Goal: Complete application form: Complete application form

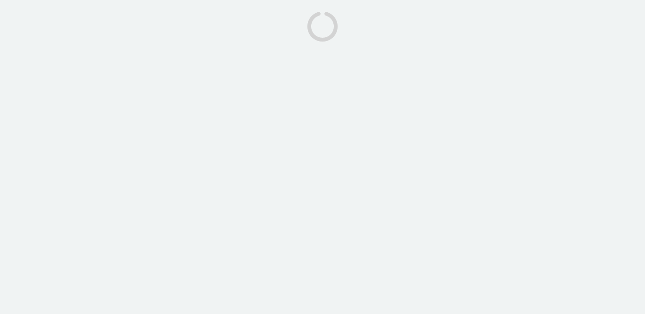
click at [380, 150] on body at bounding box center [322, 157] width 645 height 314
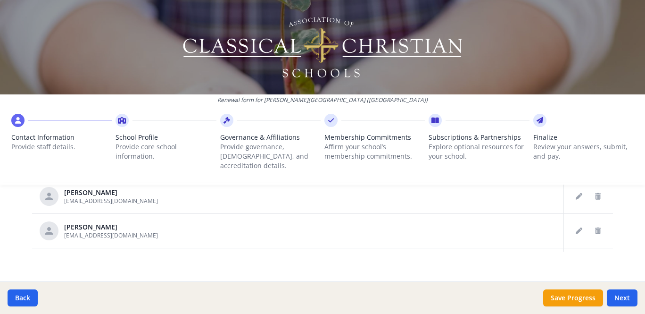
scroll to position [211, 0]
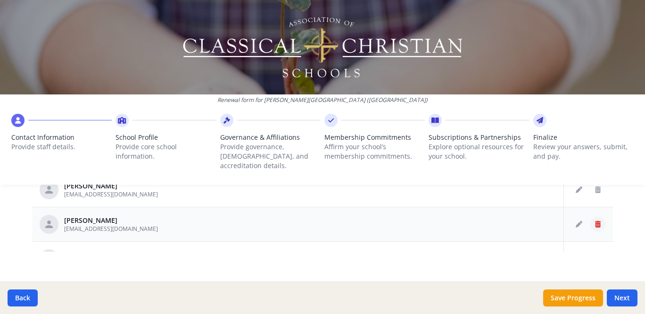
click at [595, 221] on icon "Delete staff" at bounding box center [598, 224] width 6 height 7
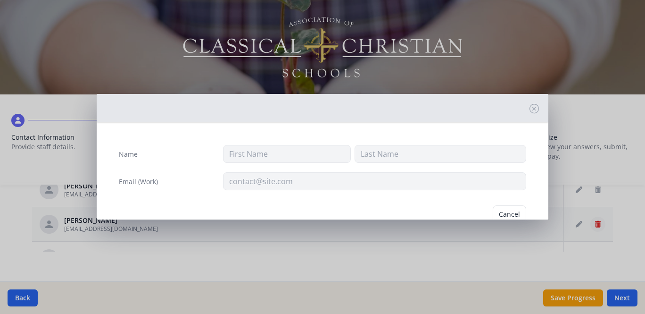
type input "John"
type input "Choi"
type input "jchoi@wilsonhillacademy.com"
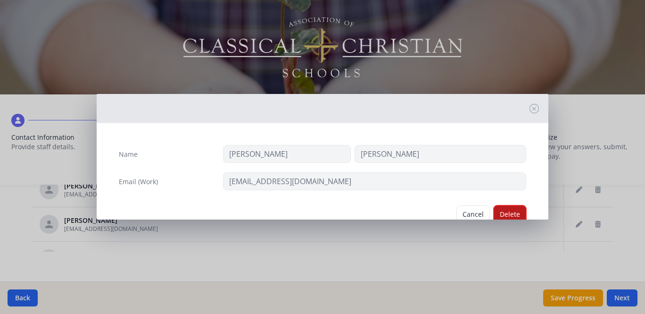
click at [506, 210] on button "Delete" at bounding box center [510, 214] width 33 height 18
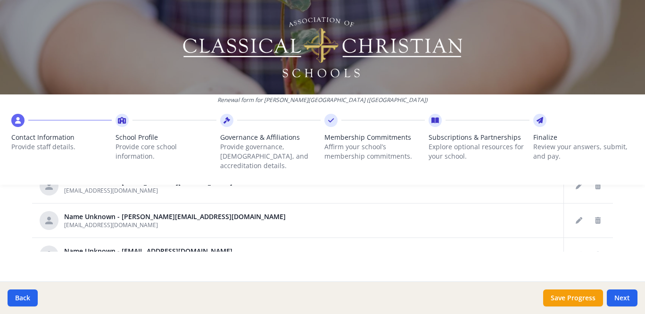
scroll to position [41, 0]
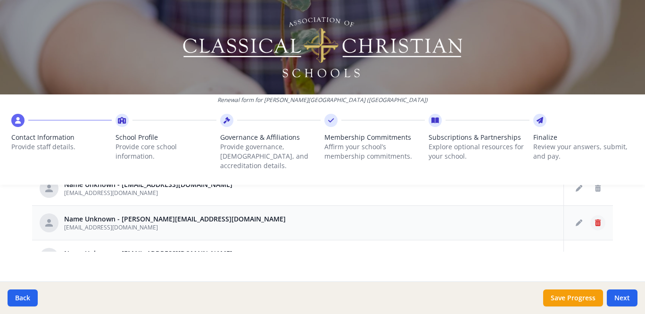
click at [597, 215] on button "Delete staff" at bounding box center [597, 222] width 15 height 15
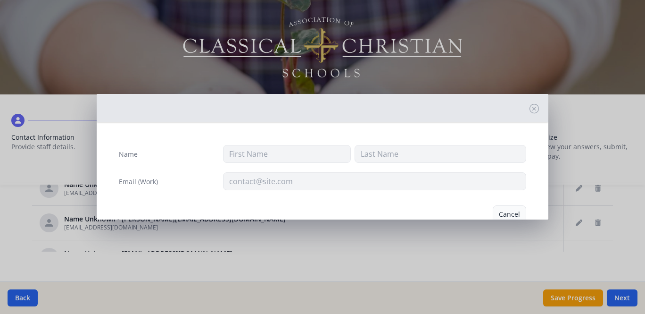
type input "trosenwinkel@wilsonhillacademy.com"
click at [505, 209] on button "Delete" at bounding box center [510, 214] width 33 height 18
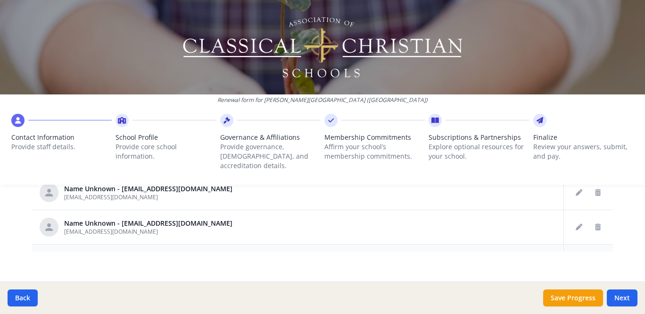
scroll to position [0, 0]
click at [576, 225] on icon "Edit staff" at bounding box center [579, 228] width 7 height 7
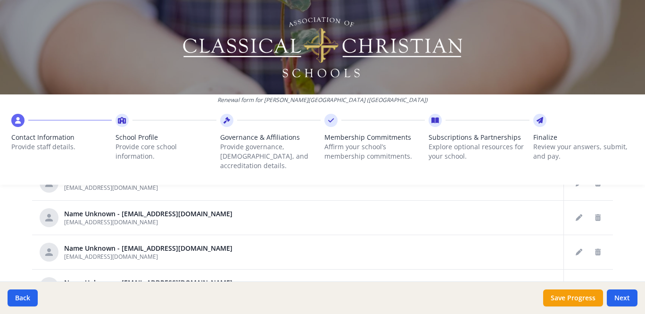
scroll to position [197, 0]
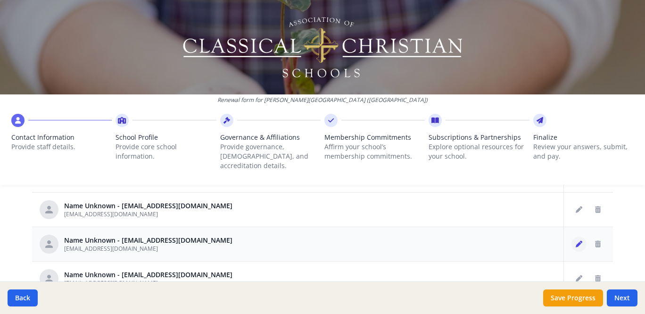
click at [582, 236] on button "Edit staff" at bounding box center [578, 243] width 15 height 15
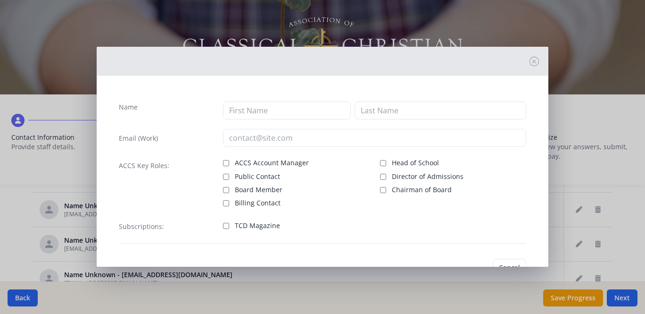
type input "[EMAIL_ADDRESS][DOMAIN_NAME]"
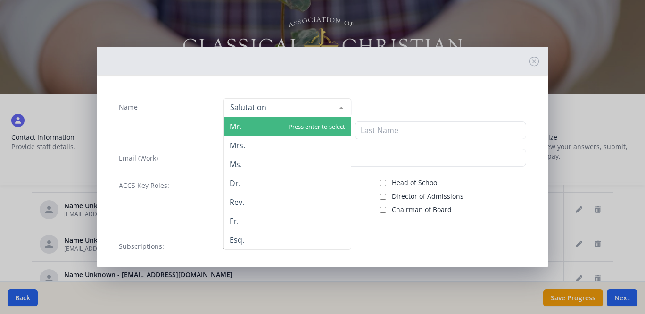
click at [286, 103] on div at bounding box center [287, 107] width 128 height 19
click at [412, 105] on div "Mr. Mrs. Ms. Dr. Rev. Fr. Esq. No elements found. Consider changing the search …" at bounding box center [374, 108] width 303 height 20
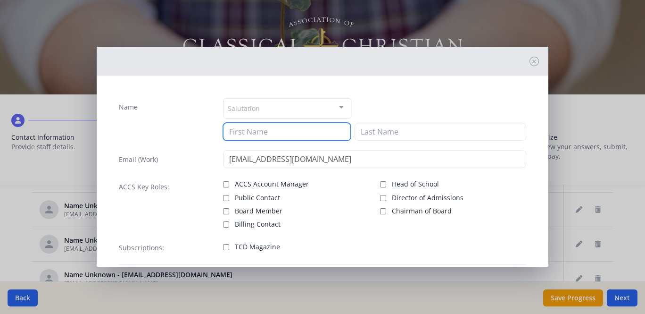
click at [327, 134] on input at bounding box center [287, 132] width 128 height 18
type input "Jana"
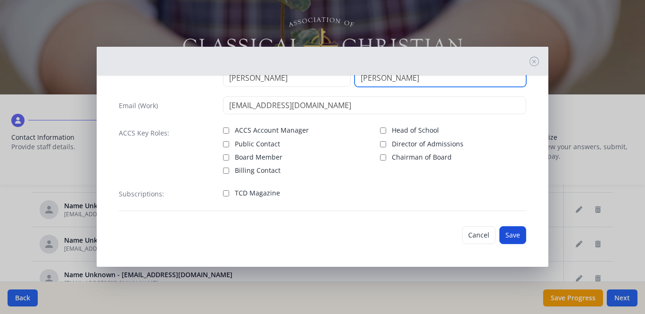
type input "Gomillion"
click at [515, 232] on button "Save" at bounding box center [512, 235] width 27 height 18
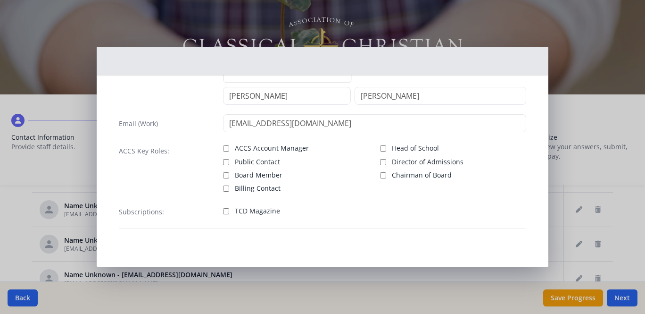
scroll to position [36, 0]
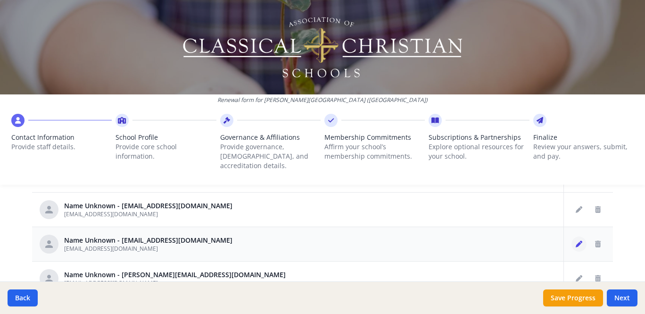
click at [581, 240] on icon "Edit staff" at bounding box center [579, 243] width 7 height 7
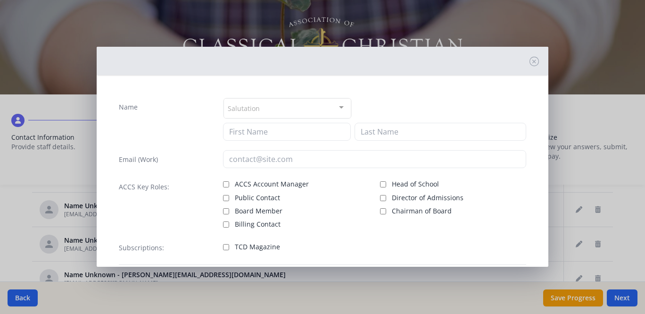
type input "lcoll@wilsonhillacademy.com"
click at [314, 107] on div "Salutation" at bounding box center [287, 108] width 128 height 20
click at [401, 106] on div "Salutation Mr. Mrs. Ms. Dr. Rev. Fr. Esq. No elements found. Consider changing …" at bounding box center [374, 108] width 303 height 21
click at [348, 121] on div "Salutation Mr. Mrs. Ms. Dr. Rev. Fr. Esq. No elements found. Consider changing …" at bounding box center [374, 119] width 303 height 43
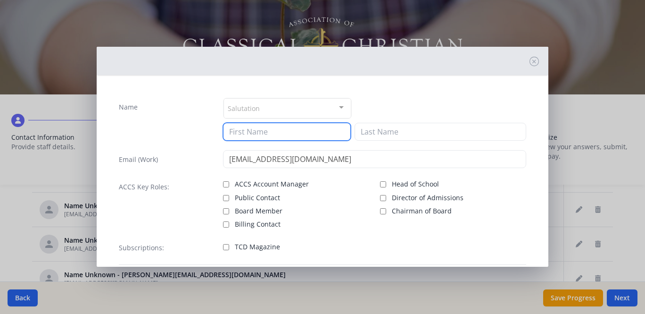
click at [341, 131] on input at bounding box center [287, 132] width 128 height 18
type input "Leah"
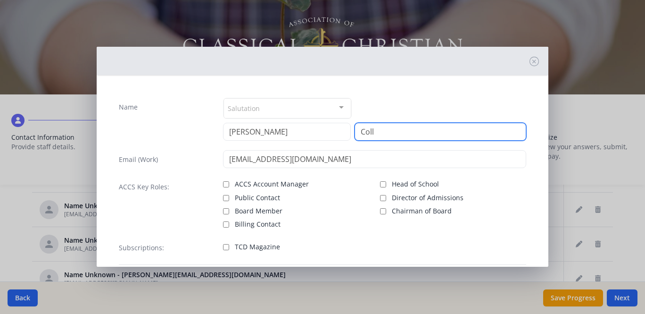
scroll to position [54, 0]
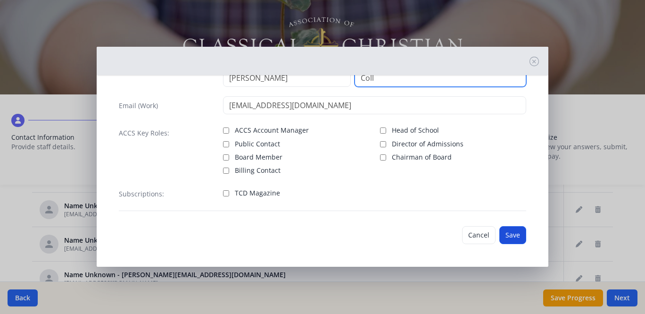
type input "Coll"
click at [515, 233] on button "Save" at bounding box center [512, 235] width 27 height 18
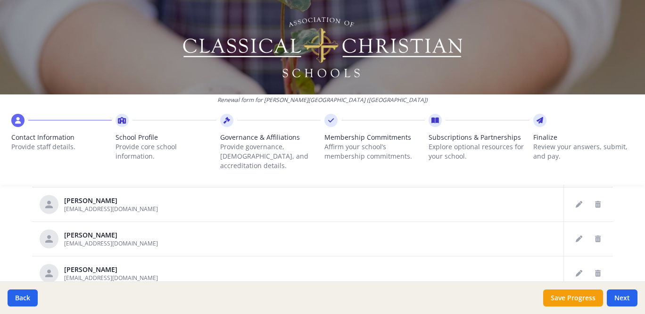
scroll to position [514, 0]
click at [581, 197] on button "Edit staff" at bounding box center [578, 202] width 15 height 15
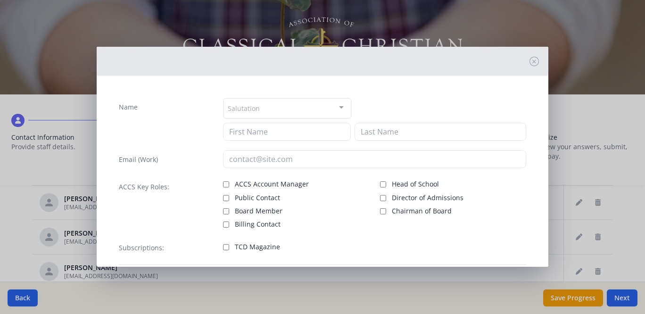
type input "Sara"
type input "Faulk"
type input "sfaulk@wilsonhillacademy.com"
click at [428, 200] on span "Director of Admissions" at bounding box center [428, 197] width 72 height 9
click at [386, 200] on input "Director of Admissions" at bounding box center [383, 198] width 6 height 6
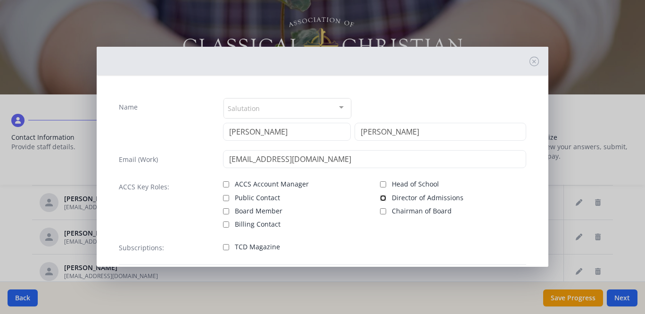
checkbox input "true"
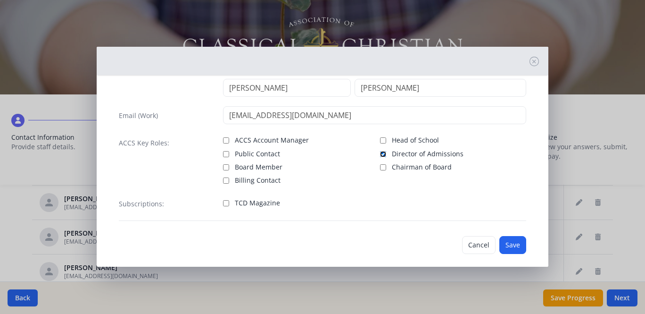
scroll to position [46, 0]
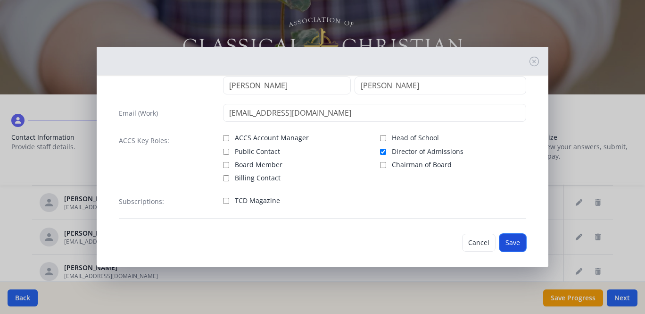
click at [518, 240] on button "Save" at bounding box center [512, 242] width 27 height 18
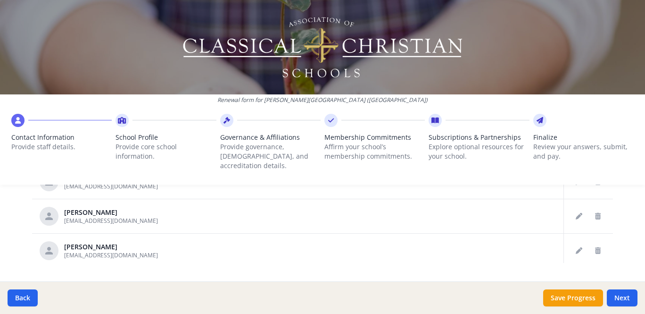
scroll to position [607, 0]
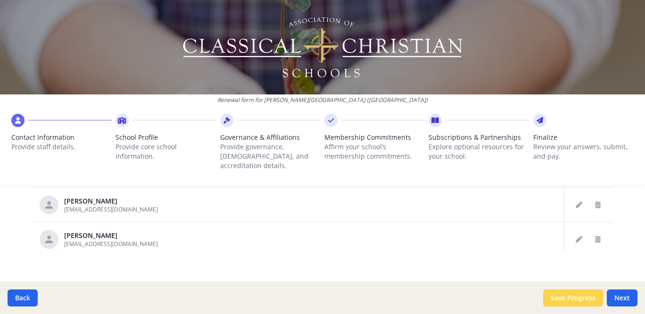
click at [583, 296] on button "Save Progress" at bounding box center [573, 297] width 60 height 17
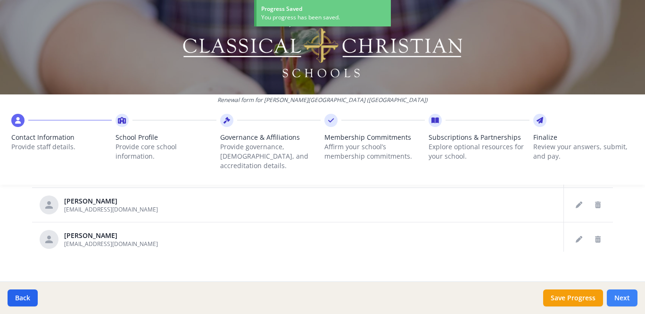
click at [620, 300] on button "Next" at bounding box center [622, 297] width 31 height 17
type input "(512) 655-9421"
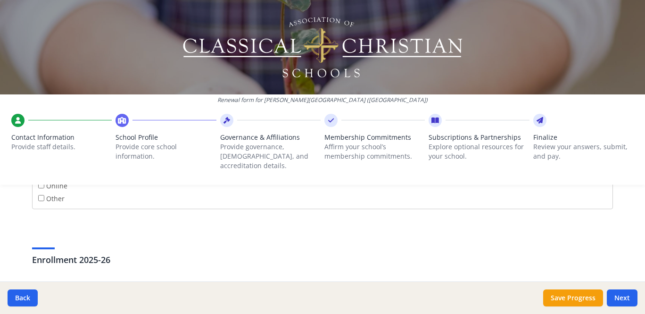
scroll to position [1782, 0]
